Goal: Task Accomplishment & Management: Manage account settings

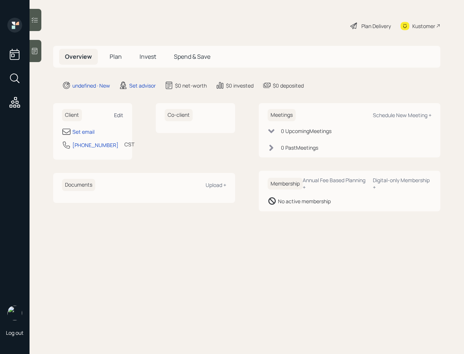
click at [120, 117] on div "Edit" at bounding box center [118, 114] width 9 height 7
select select "America/[GEOGRAPHIC_DATA]"
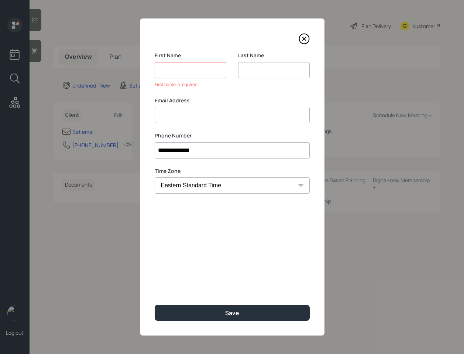
click at [185, 108] on input at bounding box center [232, 115] width 155 height 16
paste input "[PERSON_NAME]"
click at [165, 115] on input "[PERSON_NAME]" at bounding box center [232, 115] width 155 height 16
type input "[PERSON_NAME]"
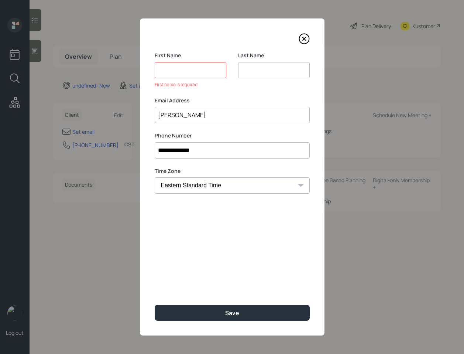
click at [168, 69] on input at bounding box center [191, 70] width 72 height 16
type input "v"
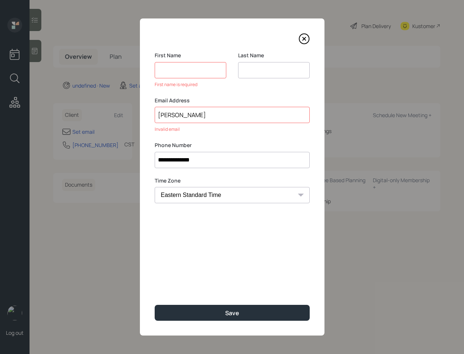
paste input "[PERSON_NAME]"
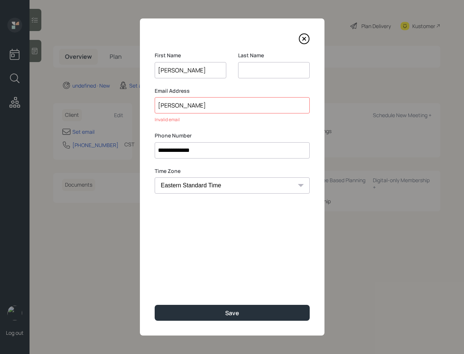
type input "[PERSON_NAME]"
click at [173, 107] on input "[PERSON_NAME]" at bounding box center [232, 105] width 155 height 16
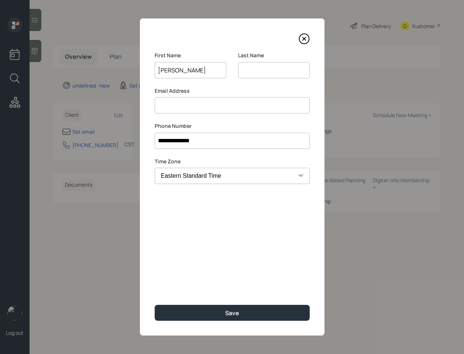
click at [251, 63] on input at bounding box center [274, 70] width 72 height 16
paste input "[PERSON_NAME]"
type input "[PERSON_NAME]"
click at [185, 72] on input "[PERSON_NAME]" at bounding box center [191, 70] width 72 height 16
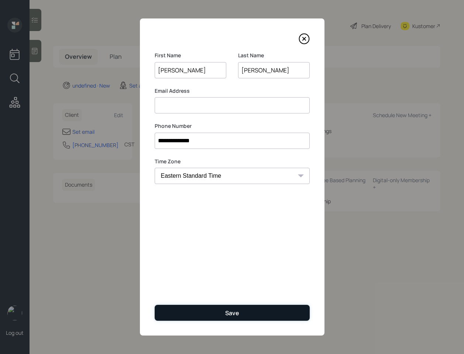
click at [207, 314] on button "Save" at bounding box center [232, 313] width 155 height 16
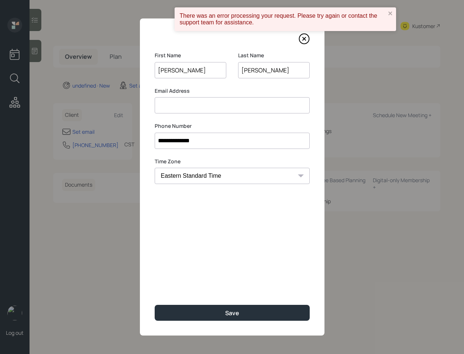
click at [178, 68] on input "[PERSON_NAME]" at bounding box center [191, 70] width 72 height 16
click at [179, 105] on input at bounding box center [232, 105] width 155 height 16
paste input "[PERSON_NAME]"
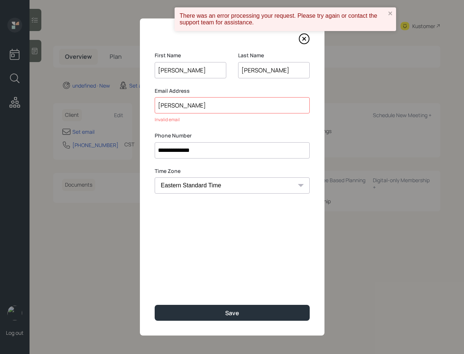
click at [168, 106] on input "[PERSON_NAME]" at bounding box center [232, 105] width 155 height 16
type input "[PERSON_NAME]"
click at [164, 71] on input "[PERSON_NAME]" at bounding box center [191, 70] width 72 height 16
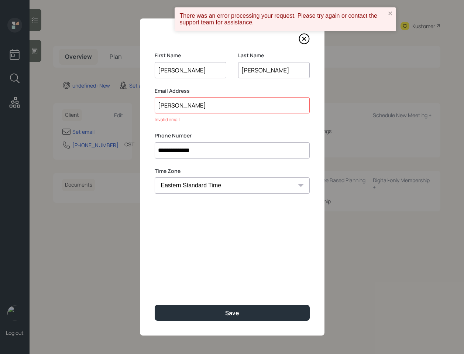
paste input "[PERSON_NAME]"
type input "[PERSON_NAME]"
click at [171, 103] on input "[PERSON_NAME]" at bounding box center [232, 105] width 155 height 16
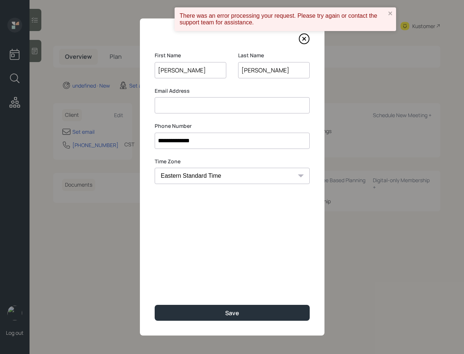
click at [256, 69] on input "[PERSON_NAME]" at bounding box center [274, 70] width 72 height 16
paste input "[PERSON_NAME]"
type input "[PERSON_NAME]"
click at [207, 110] on input at bounding box center [232, 105] width 155 height 16
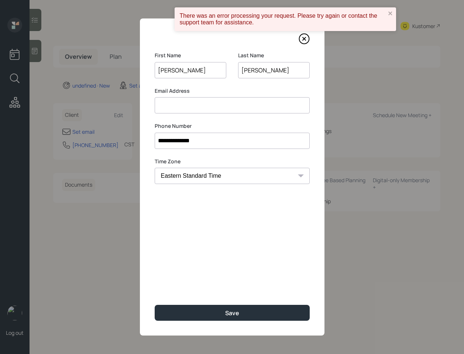
click at [200, 109] on input at bounding box center [232, 105] width 155 height 16
click at [169, 104] on input at bounding box center [232, 105] width 155 height 16
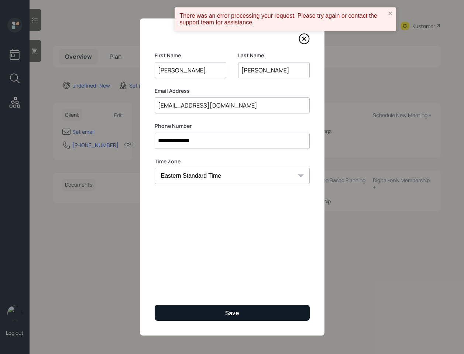
type input "[EMAIL_ADDRESS][DOMAIN_NAME]"
click at [216, 311] on button "Save" at bounding box center [232, 313] width 155 height 16
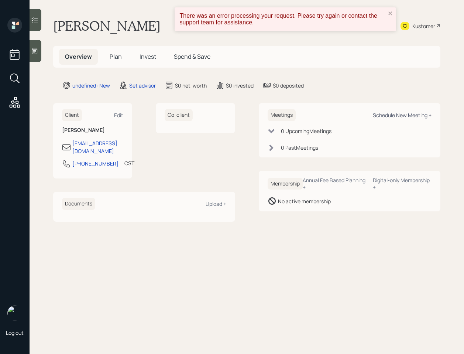
click at [396, 114] on div "Schedule New Meeting +" at bounding box center [402, 114] width 59 height 7
select select "round-[PERSON_NAME]"
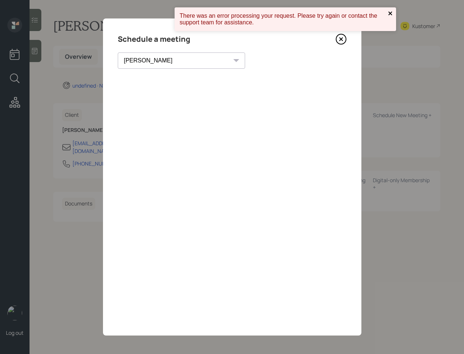
click at [391, 13] on icon "close" at bounding box center [390, 13] width 5 height 6
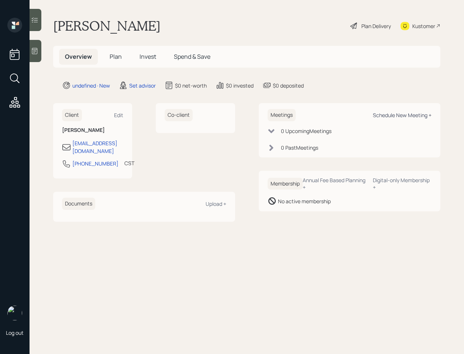
click at [404, 113] on div "Schedule New Meeting +" at bounding box center [402, 114] width 59 height 7
select select "round-[PERSON_NAME]"
